Goal: Information Seeking & Learning: Learn about a topic

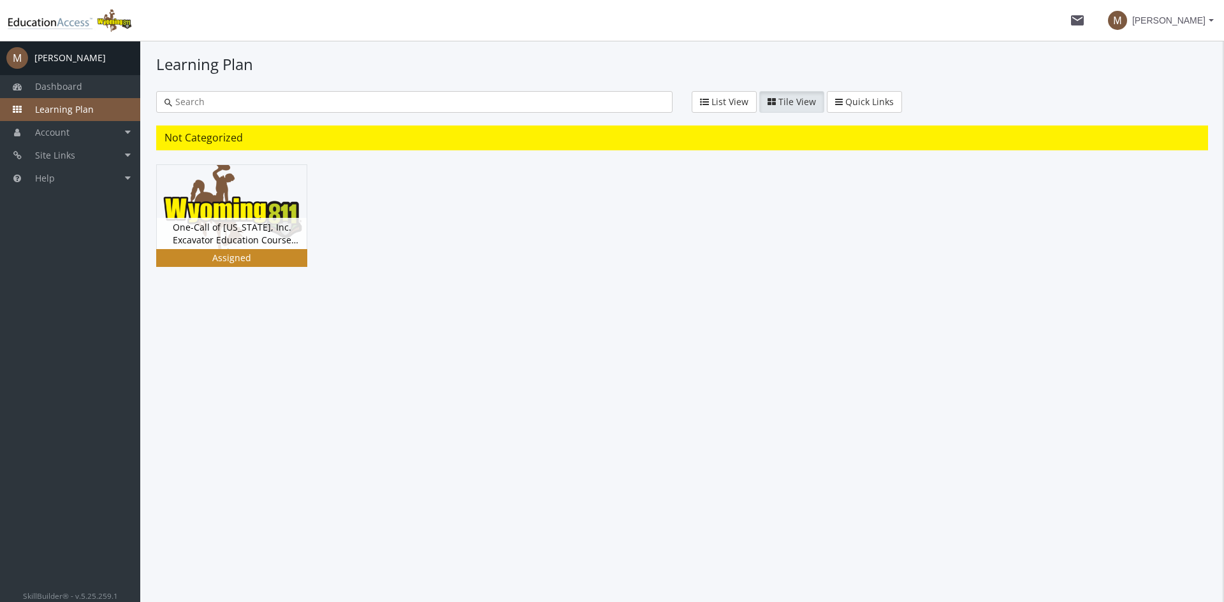
click at [222, 212] on img at bounding box center [232, 207] width 150 height 84
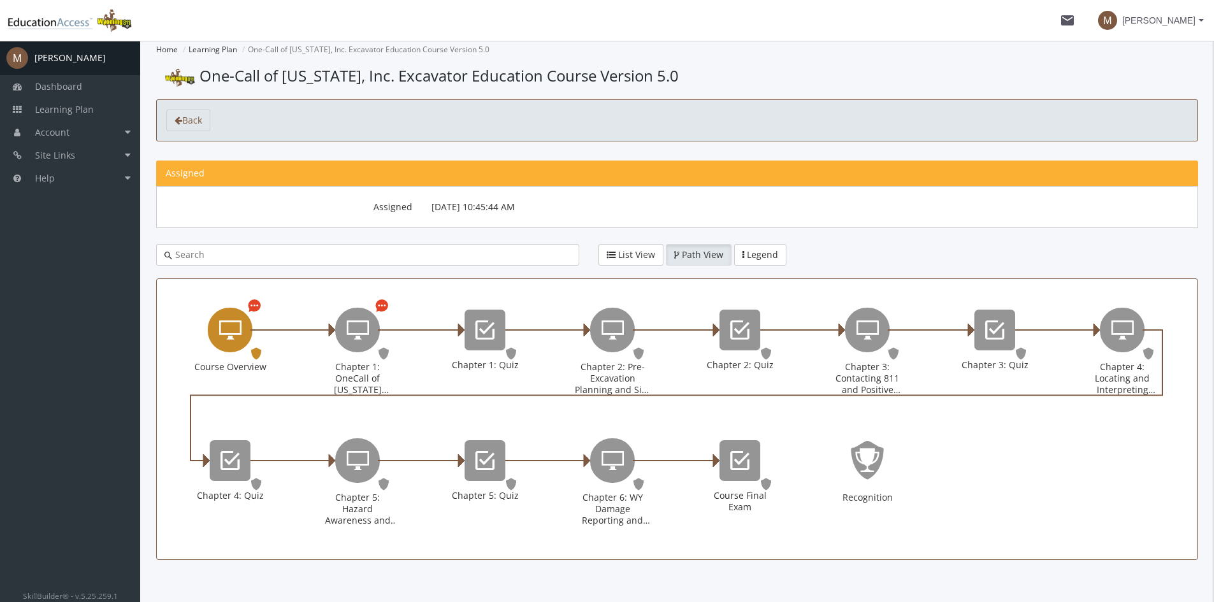
click at [236, 339] on icon "Course Overview" at bounding box center [230, 330] width 22 height 26
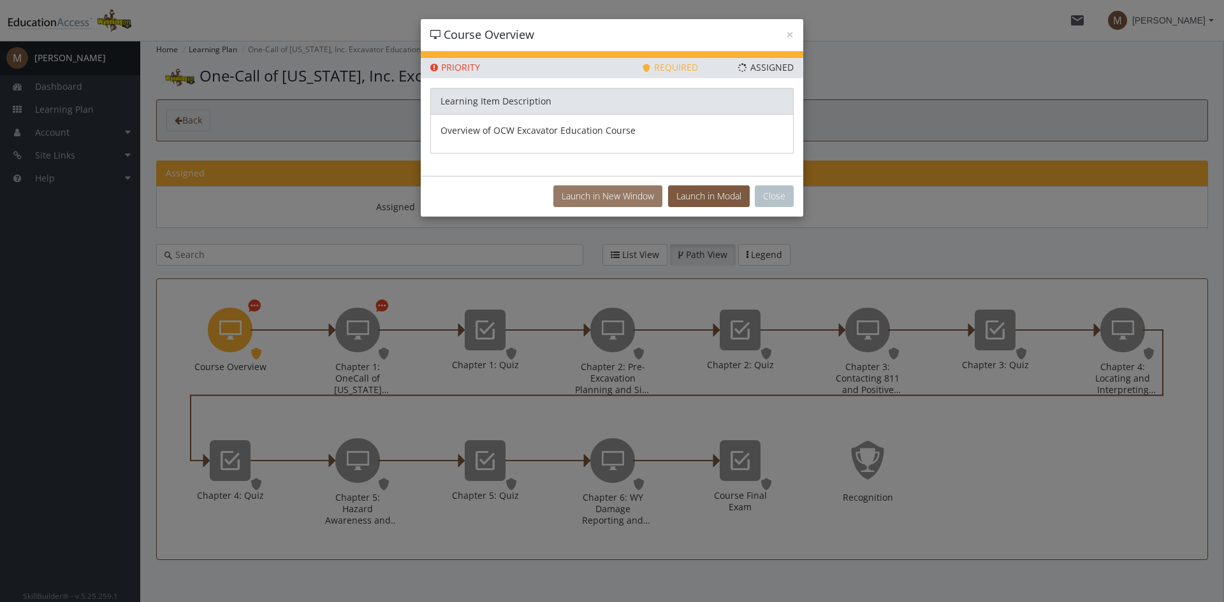
click at [631, 201] on button "Launch in New Window" at bounding box center [607, 197] width 109 height 22
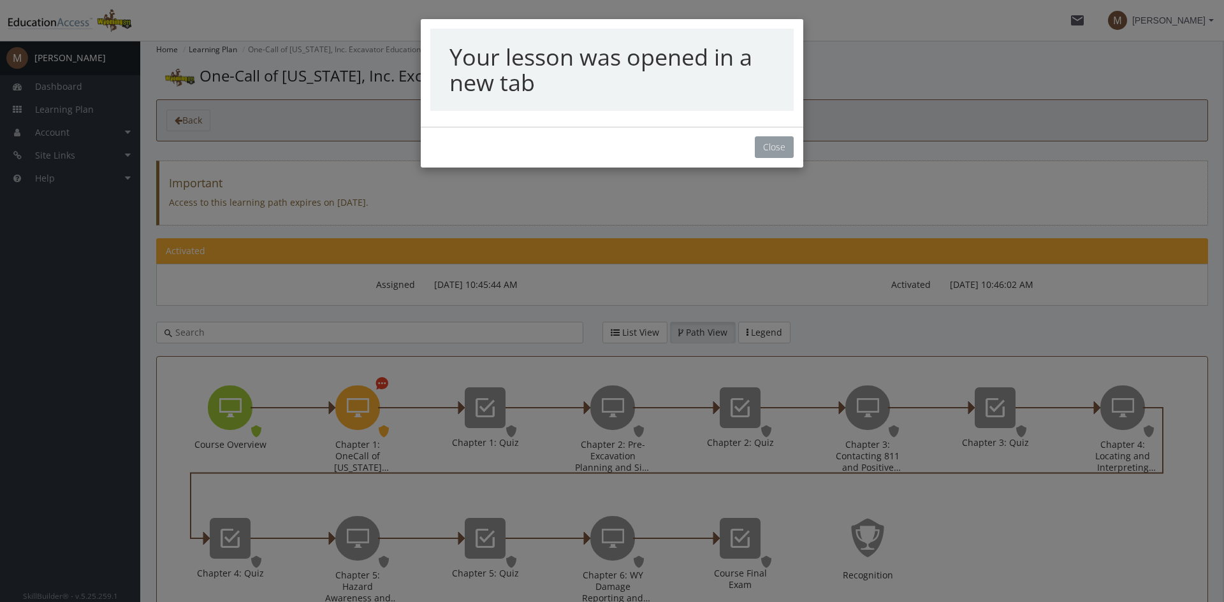
drag, startPoint x: 788, startPoint y: 151, endPoint x: 776, endPoint y: 135, distance: 19.6
click at [787, 150] on button "Close" at bounding box center [774, 147] width 39 height 22
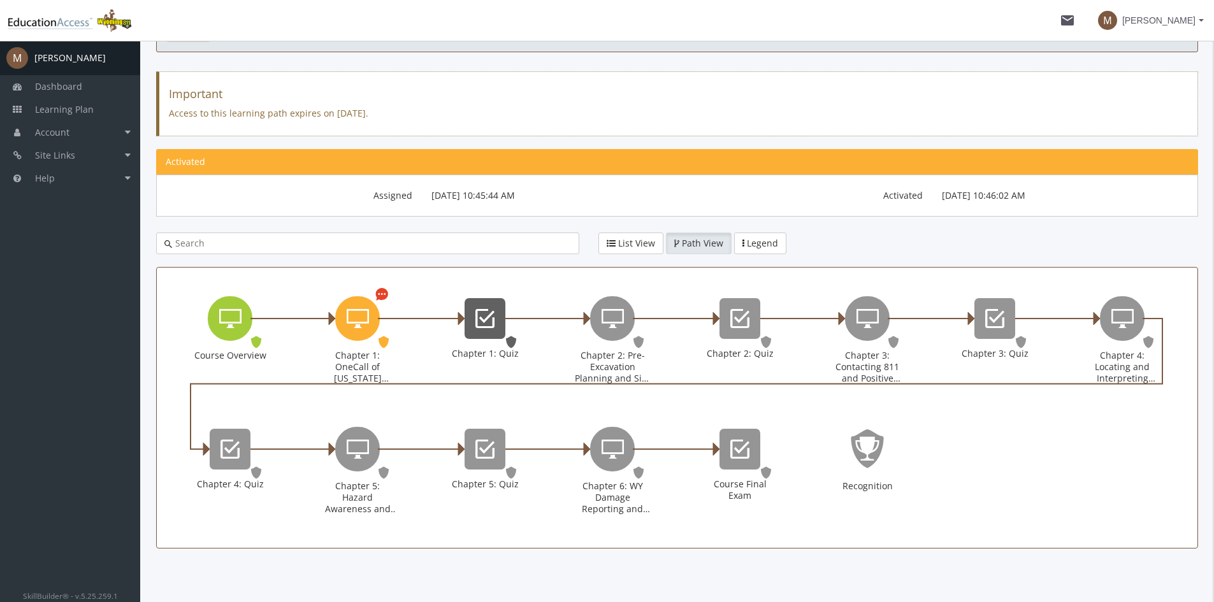
scroll to position [99, 0]
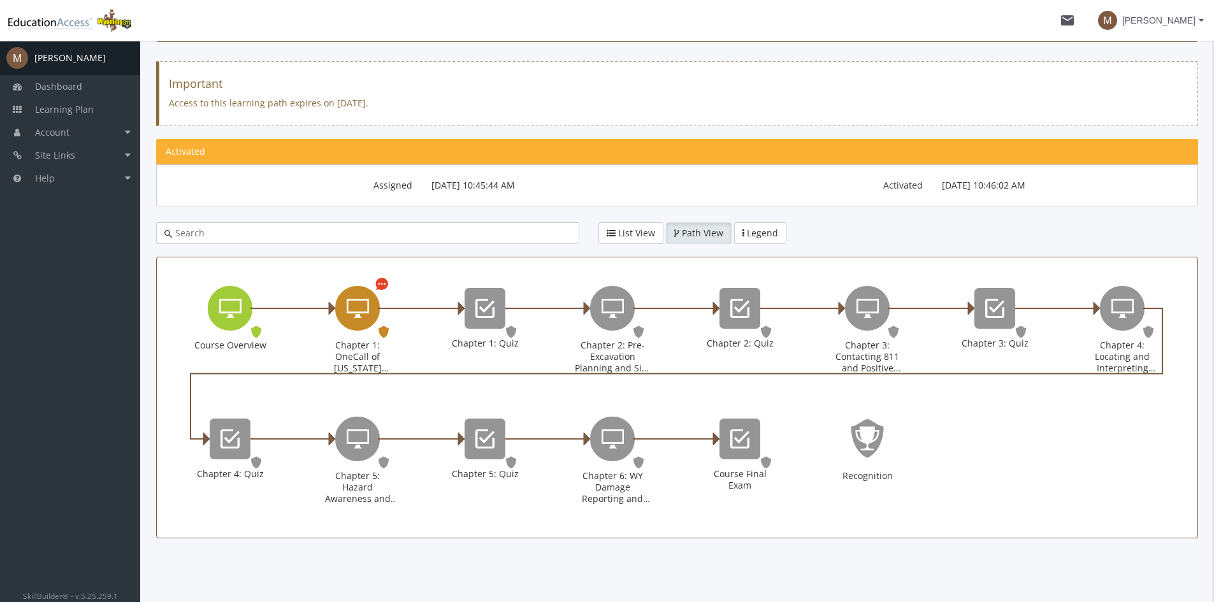
click at [323, 305] on div "Chapter 1: OneCall of [US_STATE] Introduction Online Lesson. Status: Assigned." at bounding box center [357, 332] width 77 height 92
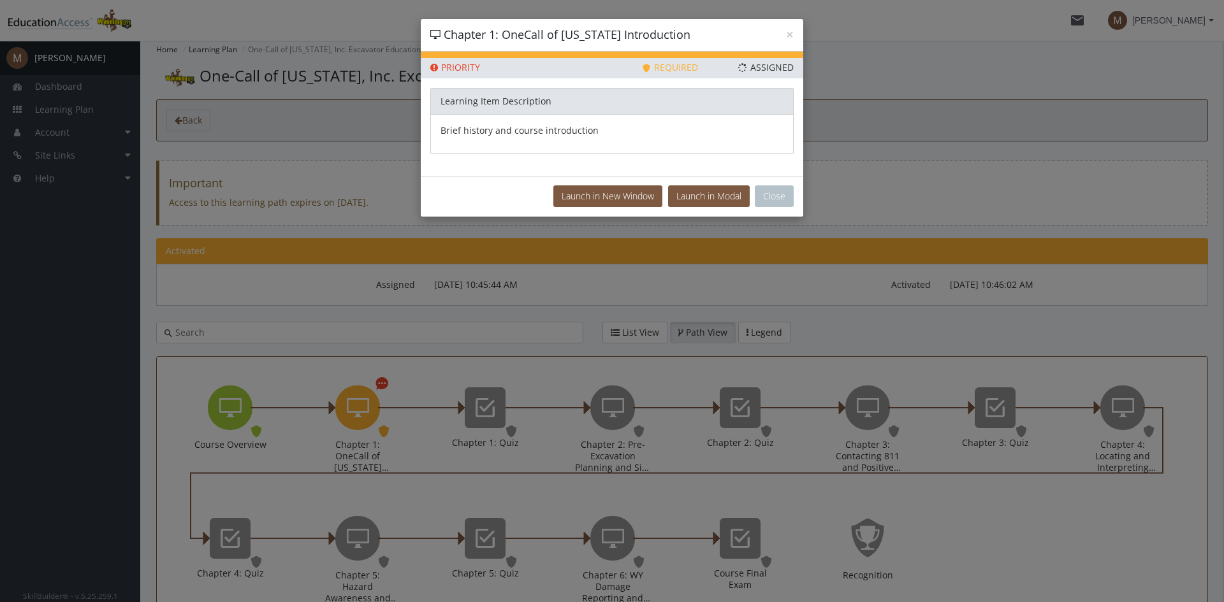
click at [795, 30] on div "× Chapter 1: OneCall of [US_STATE] Introduction" at bounding box center [612, 35] width 383 height 33
drag, startPoint x: 793, startPoint y: 33, endPoint x: 787, endPoint y: 48, distance: 16.9
click at [792, 34] on button "×" at bounding box center [790, 34] width 8 height 13
